Goal: Transaction & Acquisition: Purchase product/service

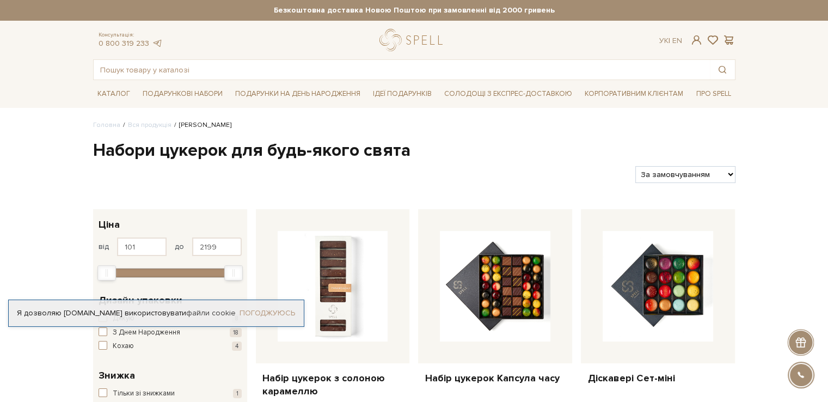
click at [274, 312] on link "Погоджуюсь" at bounding box center [266, 313] width 55 height 10
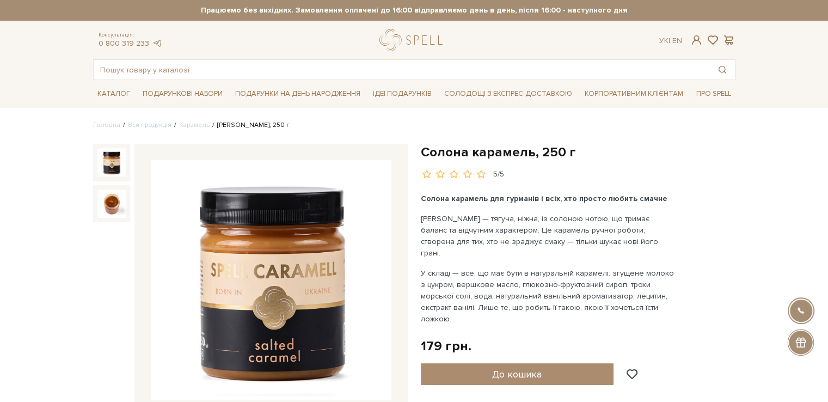
drag, startPoint x: 318, startPoint y: 233, endPoint x: 490, endPoint y: 275, distance: 177.4
click at [490, 275] on p "У складі — все, що має бути в натуральній карамелі: згущене молоко з цукром, ве…" at bounding box center [548, 295] width 255 height 57
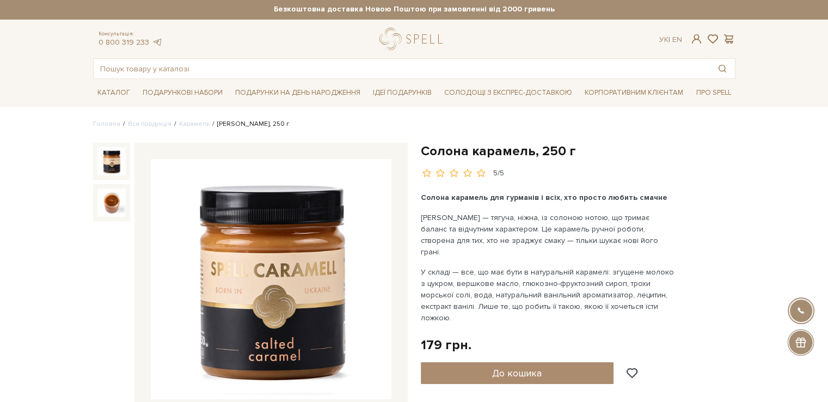
scroll to position [4, 0]
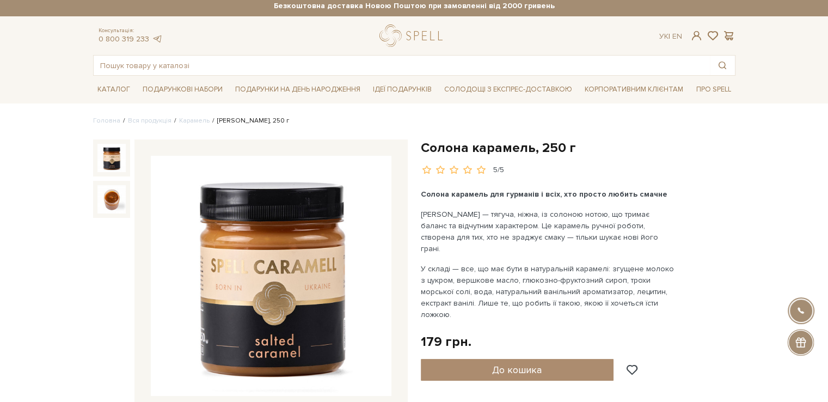
click at [305, 249] on img at bounding box center [271, 276] width 240 height 240
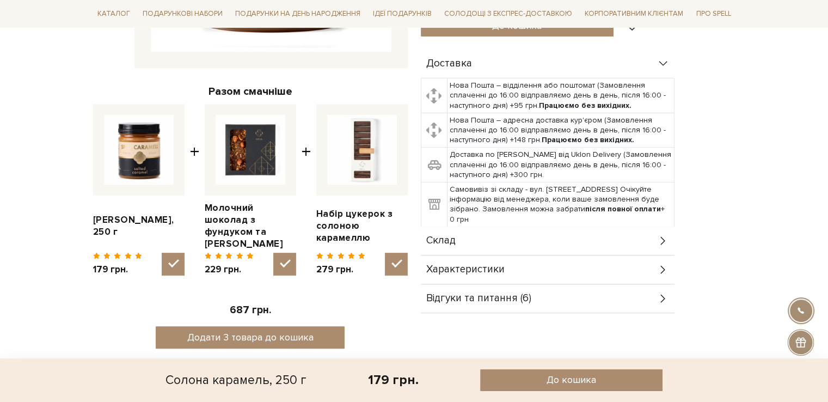
scroll to position [372, 0]
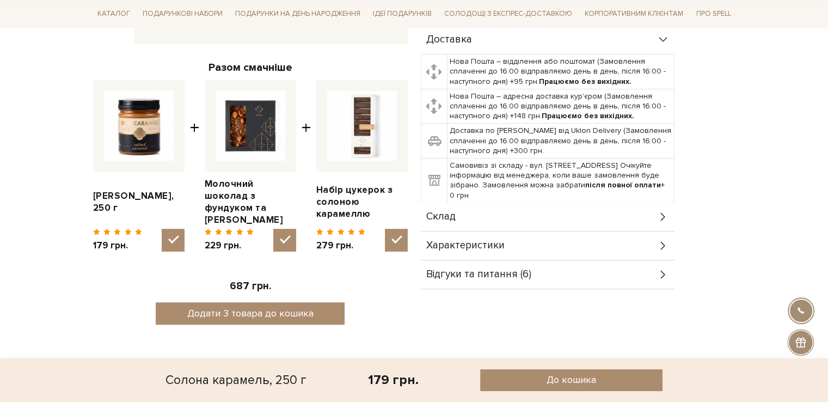
click at [622, 231] on div "Характеристики" at bounding box center [548, 245] width 254 height 28
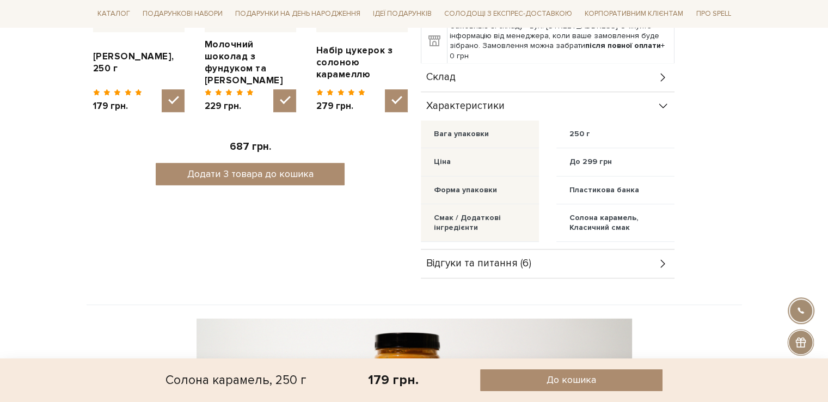
scroll to position [509, 0]
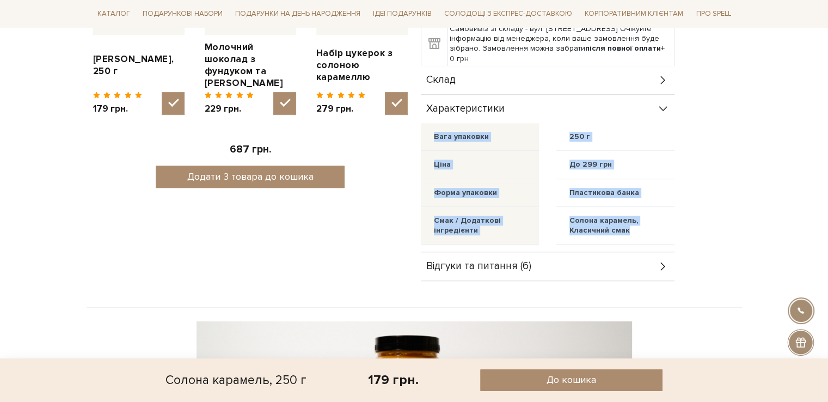
drag, startPoint x: 426, startPoint y: 109, endPoint x: 665, endPoint y: 207, distance: 258.3
click at [665, 207] on div "Вага упаковки 250 г Ціна До 299 грн Форма упаковки Пластикова банка Смак / Дода…" at bounding box center [548, 183] width 254 height 121
copy div "Вага упаковки 250 г Ціна До 299 грн Форма упаковки Пластикова банка Смак / Дода…"
